Goal: Complete application form

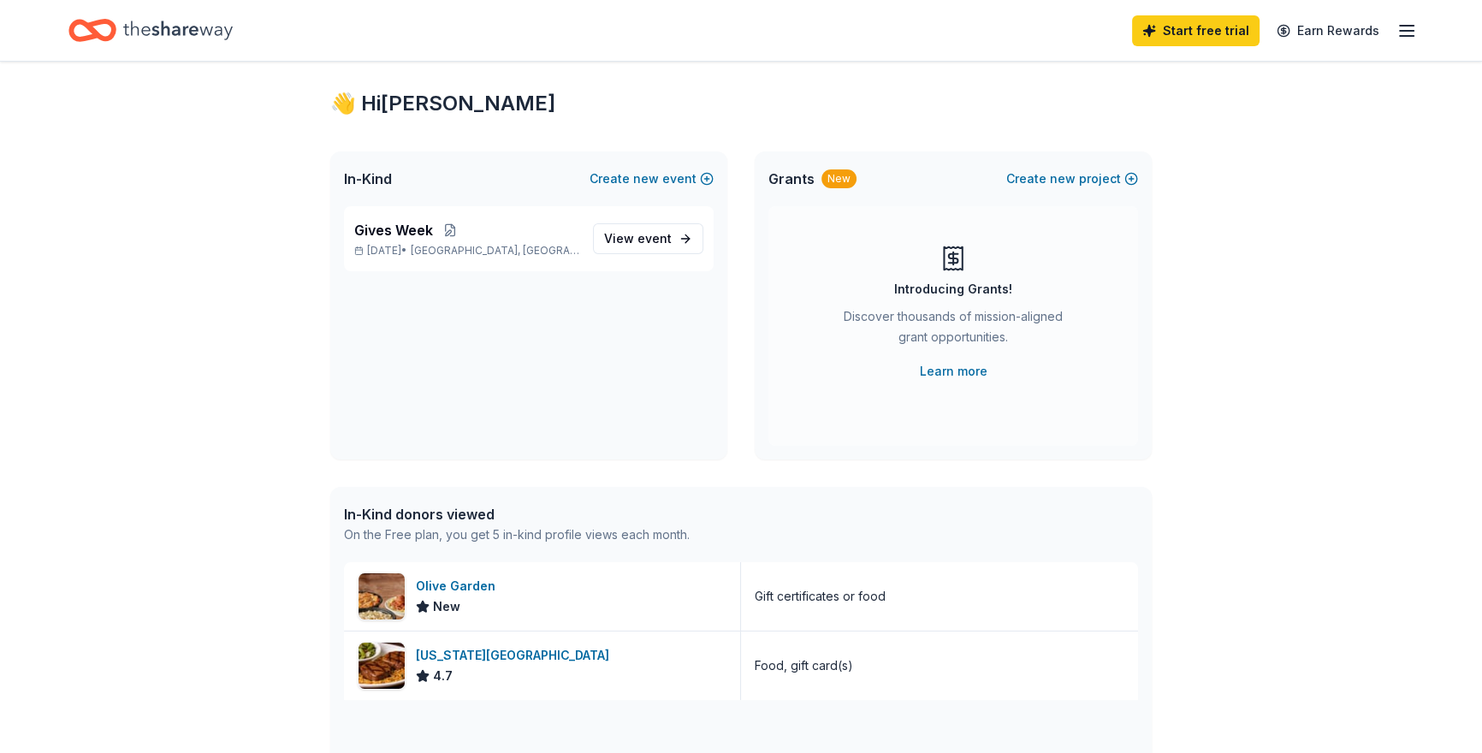
scroll to position [27, 0]
click at [667, 240] on span "event" at bounding box center [654, 237] width 34 height 15
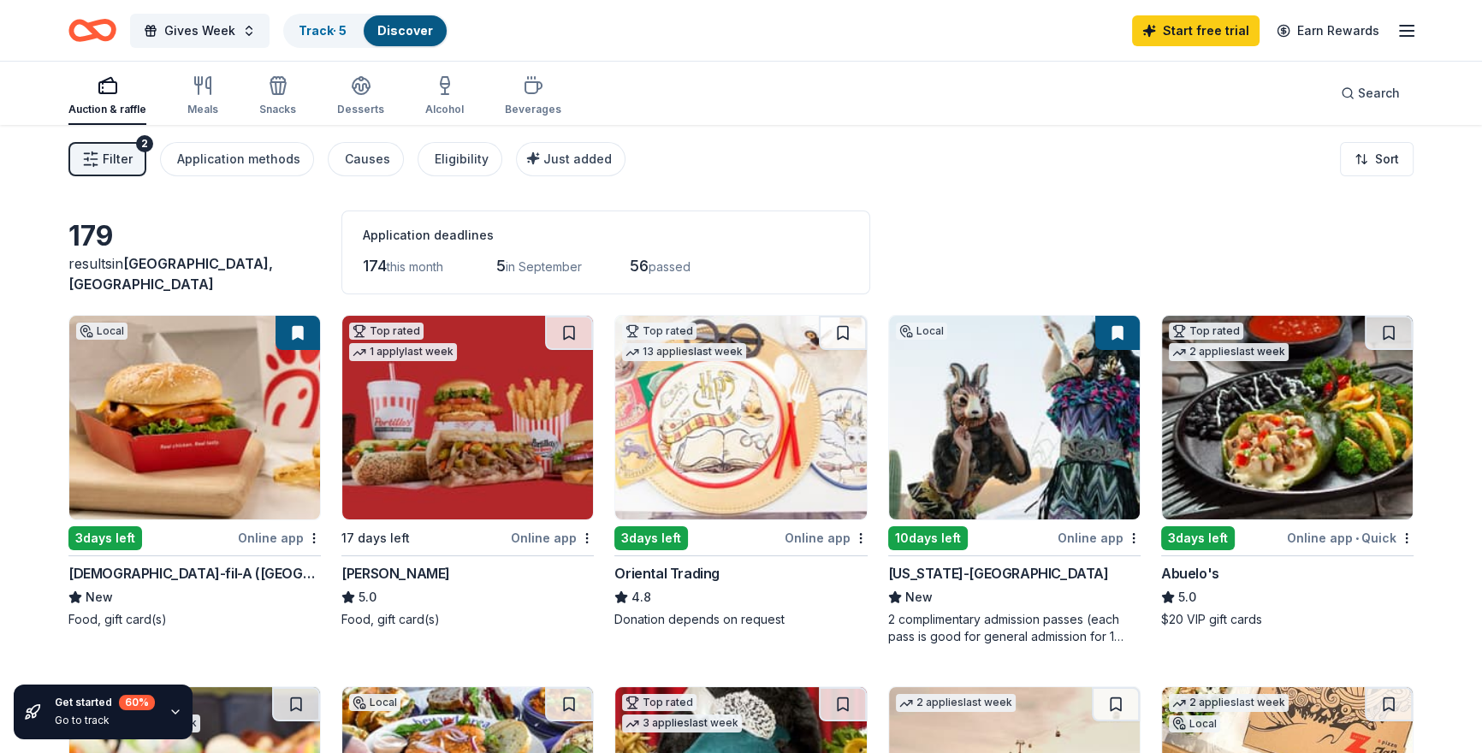
click at [166, 461] on img at bounding box center [194, 418] width 251 height 204
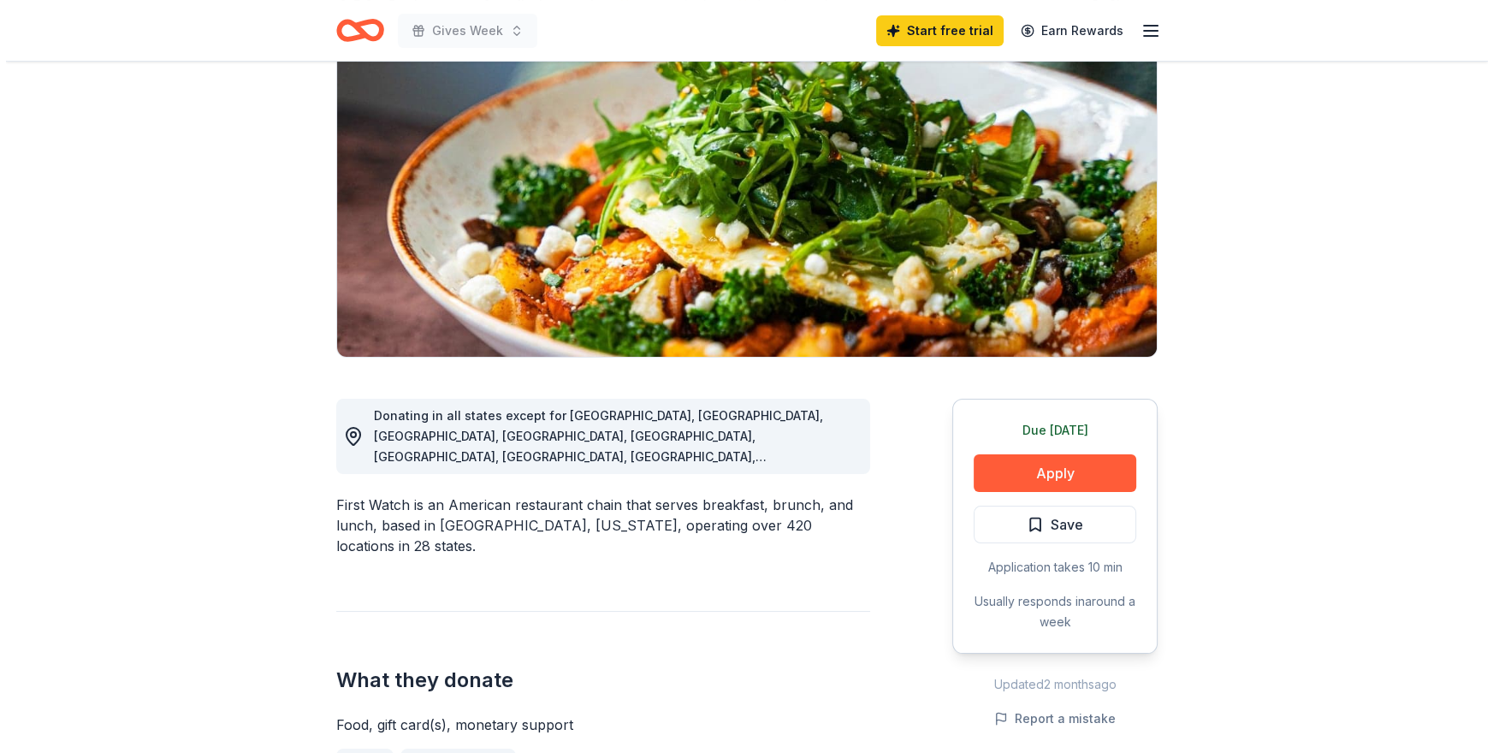
scroll to position [264, 0]
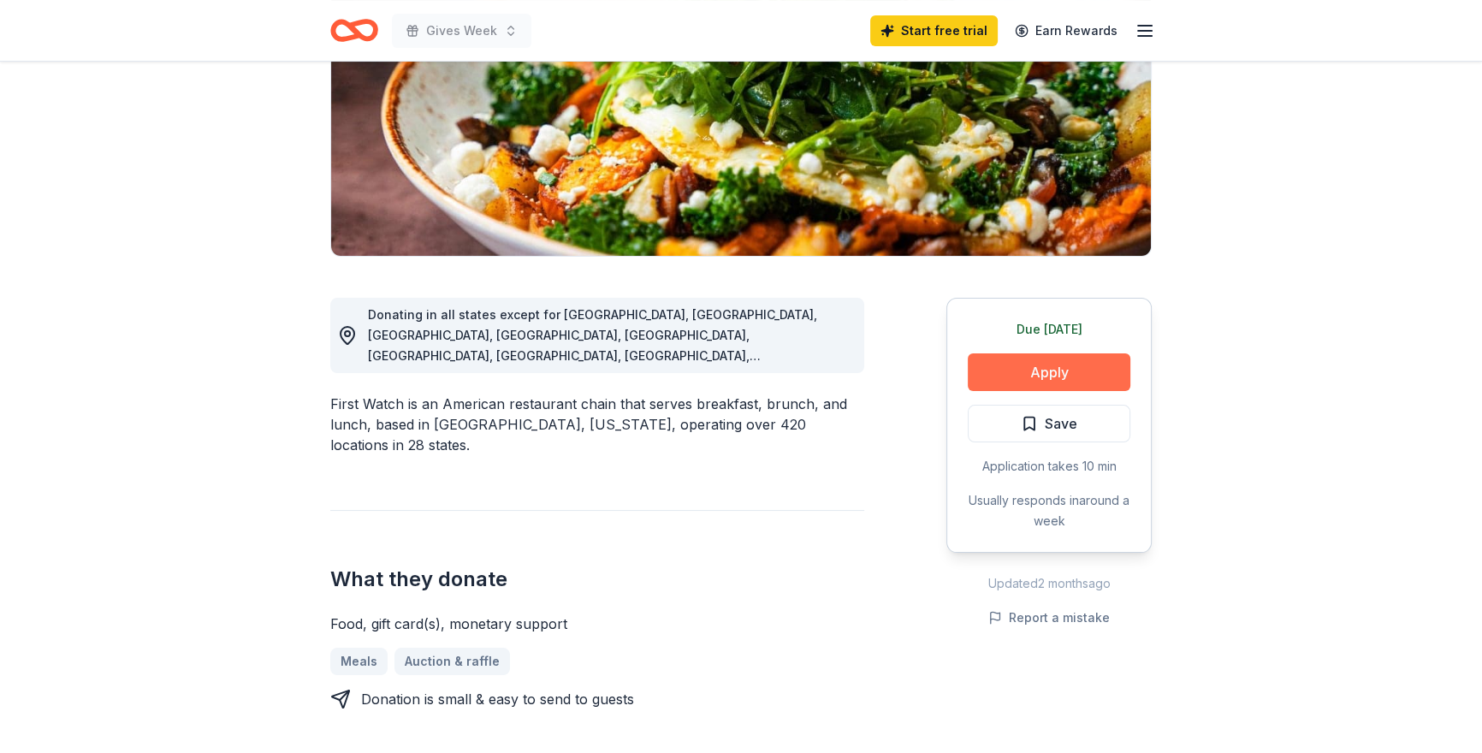
click at [1081, 362] on button "Apply" at bounding box center [1049, 372] width 163 height 38
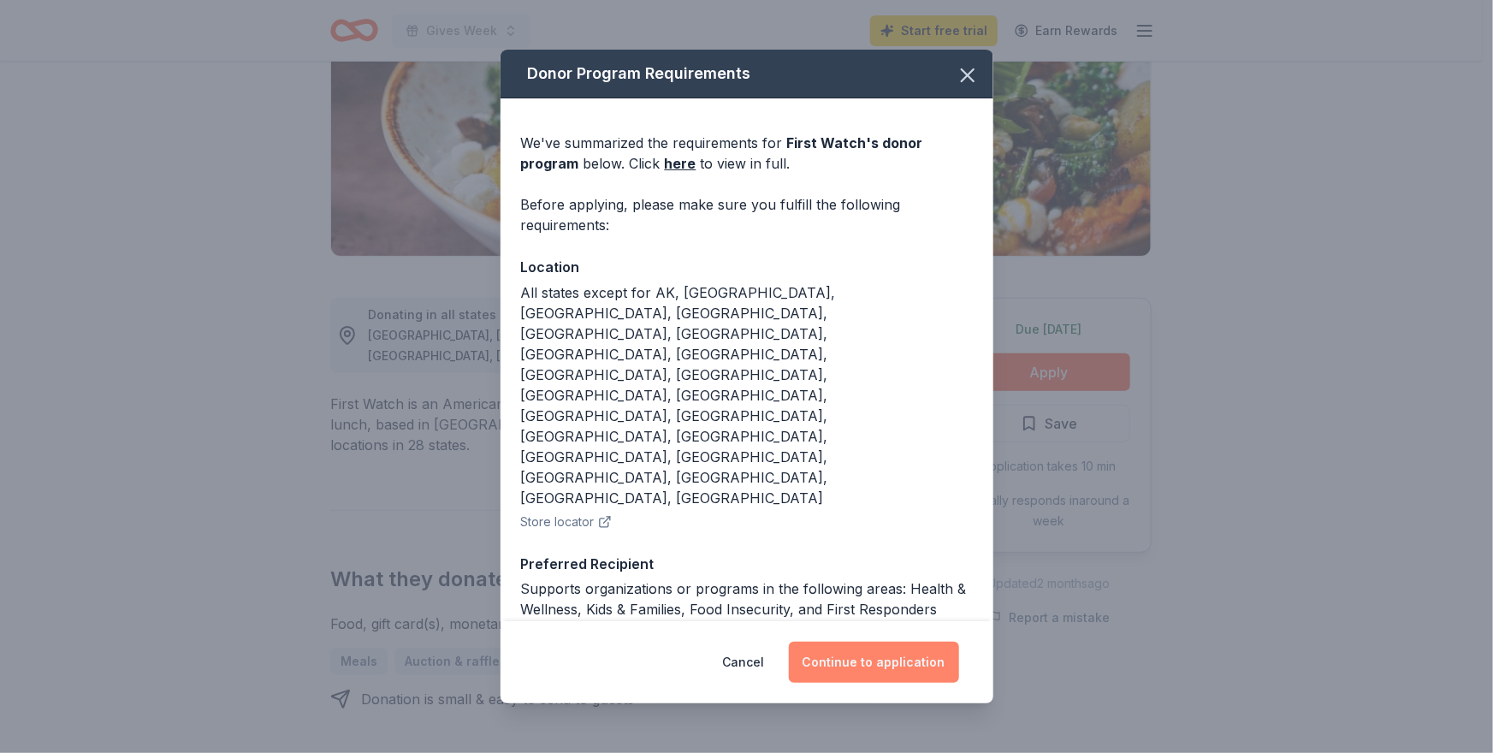
click at [913, 642] on button "Continue to application" at bounding box center [874, 662] width 170 height 41
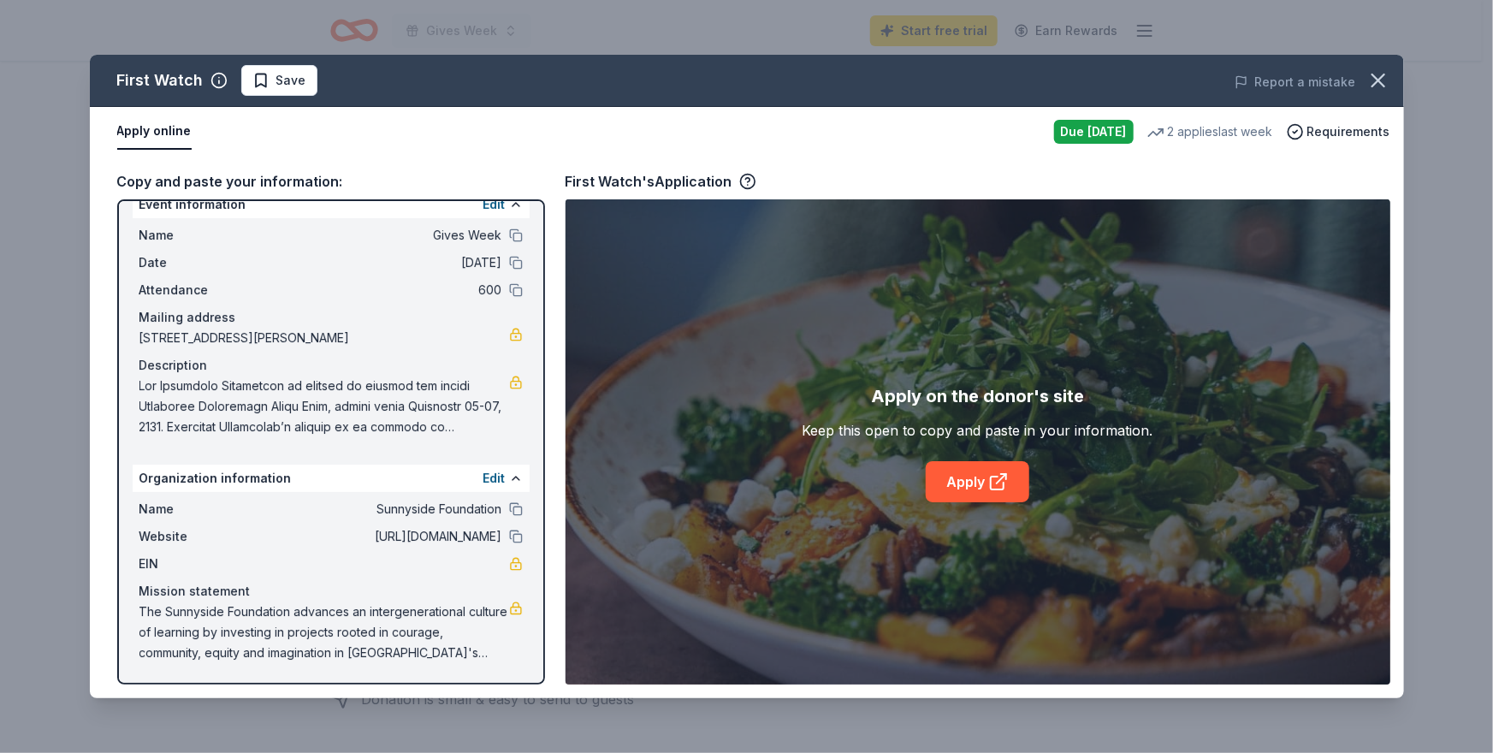
scroll to position [0, 0]
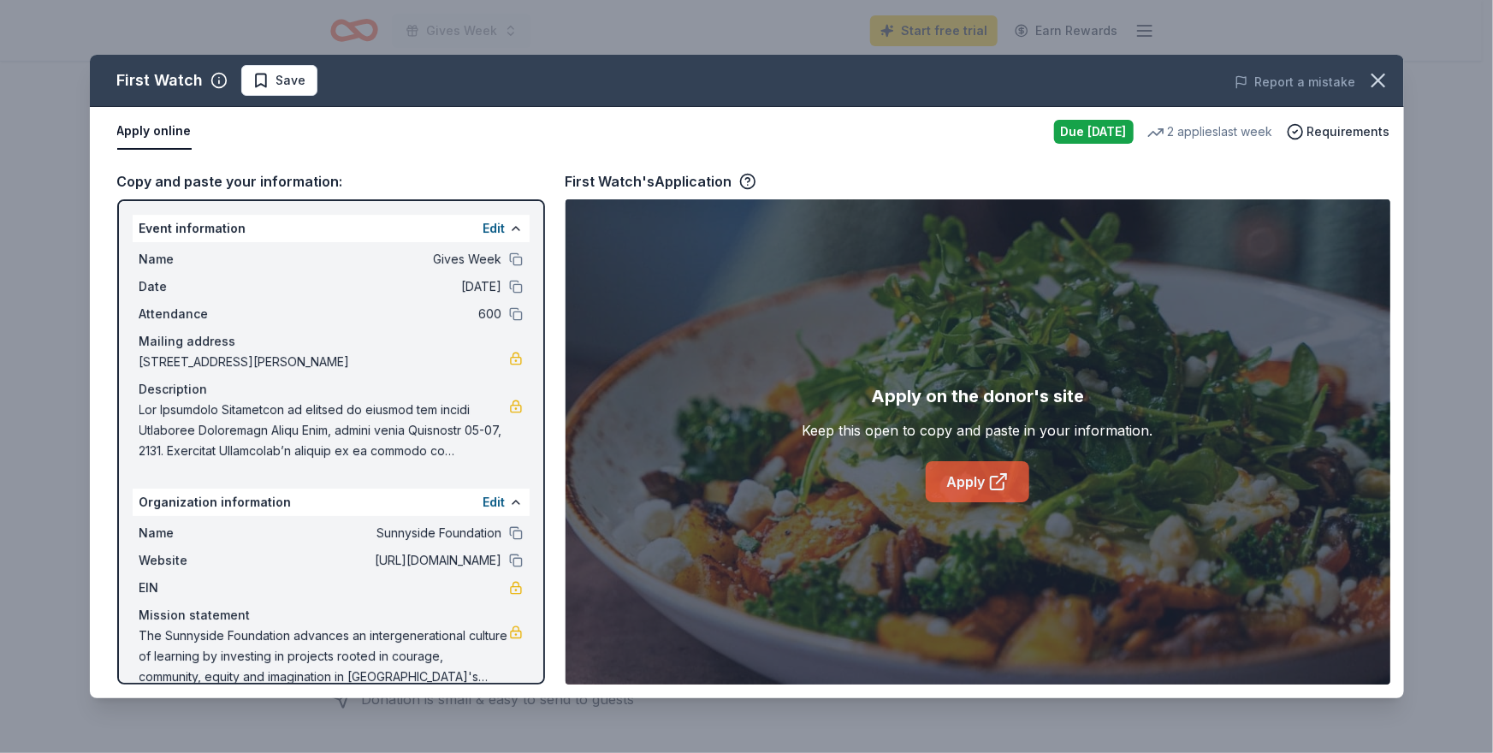
click at [992, 486] on icon at bounding box center [997, 483] width 13 height 13
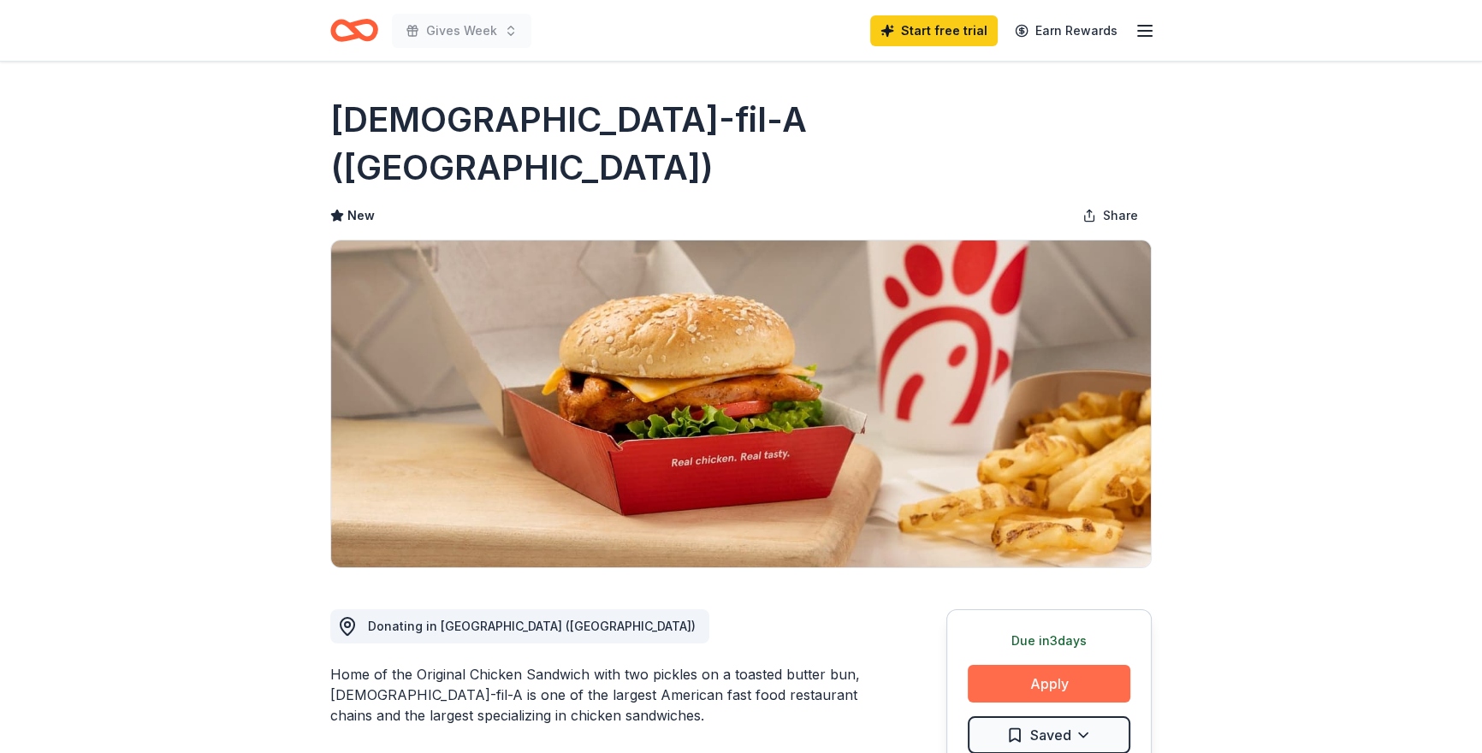
click at [1093, 665] on button "Apply" at bounding box center [1049, 684] width 163 height 38
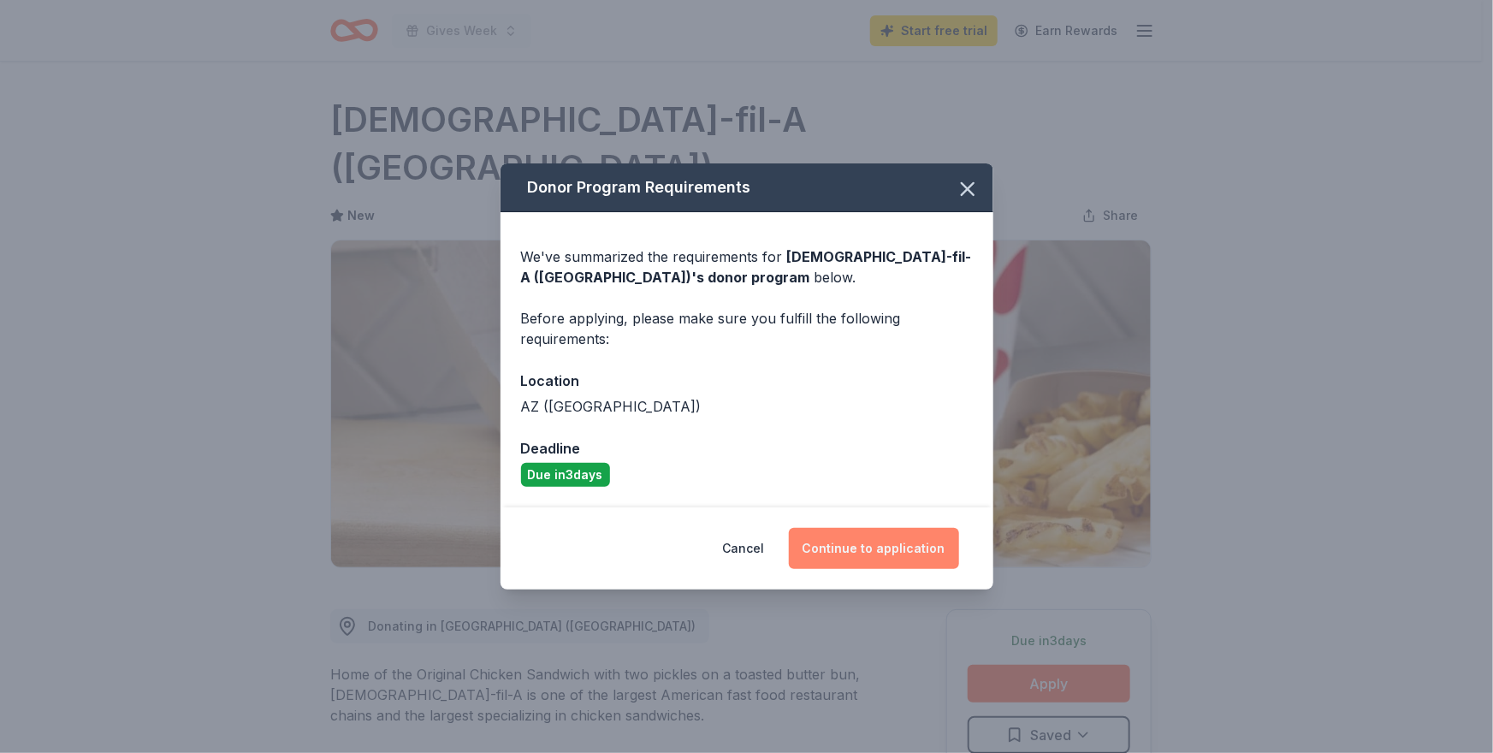
click at [887, 559] on button "Continue to application" at bounding box center [874, 548] width 170 height 41
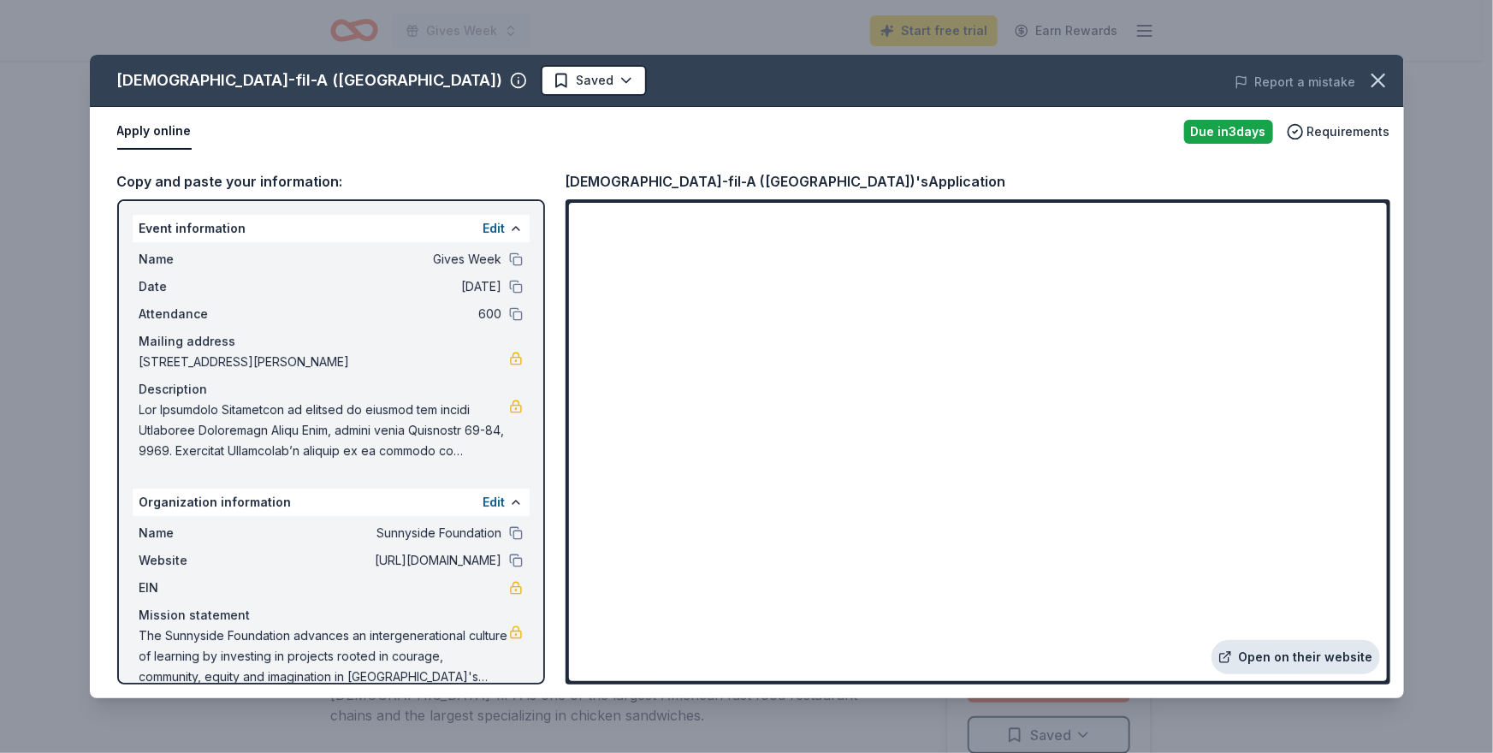
click at [1284, 656] on link "Open on their website" at bounding box center [1296, 657] width 169 height 34
click at [1371, 83] on icon "button" at bounding box center [1379, 80] width 24 height 24
